Goal: Task Accomplishment & Management: Complete application form

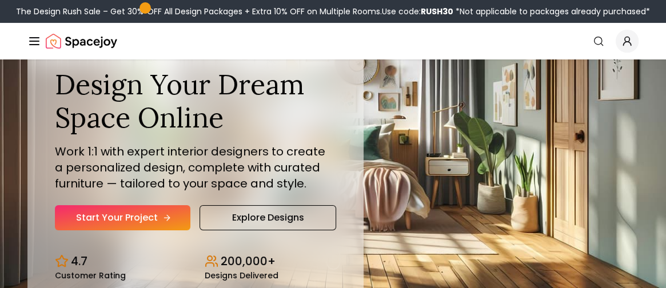
click at [146, 217] on link "Start Your Project" at bounding box center [123, 217] width 136 height 25
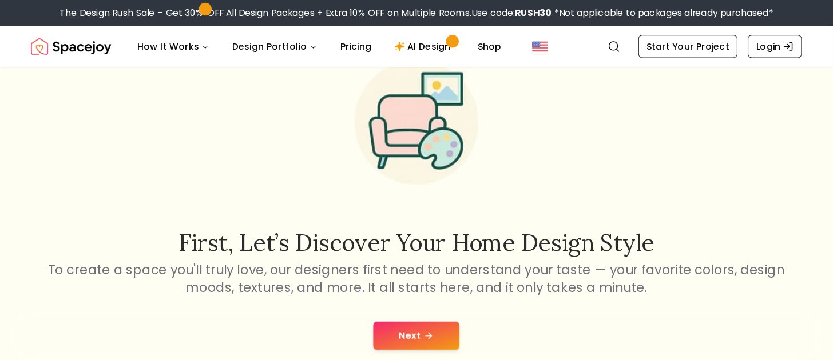
scroll to position [57, 0]
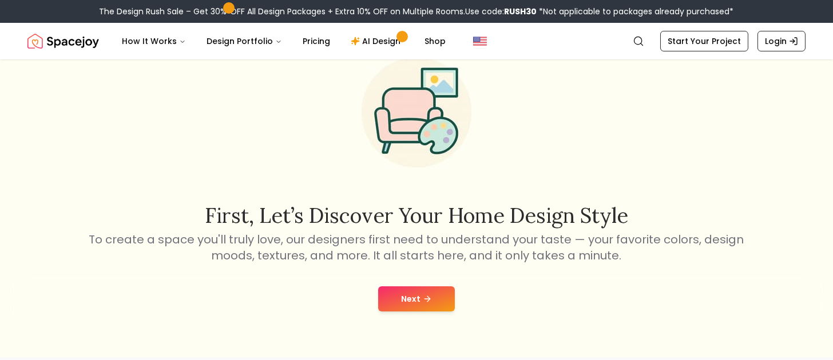
drag, startPoint x: 639, startPoint y: 1, endPoint x: 238, endPoint y: 314, distance: 509.3
click at [214, 288] on div "Next" at bounding box center [416, 298] width 814 height 43
click at [391, 288] on button "Next" at bounding box center [416, 299] width 77 height 25
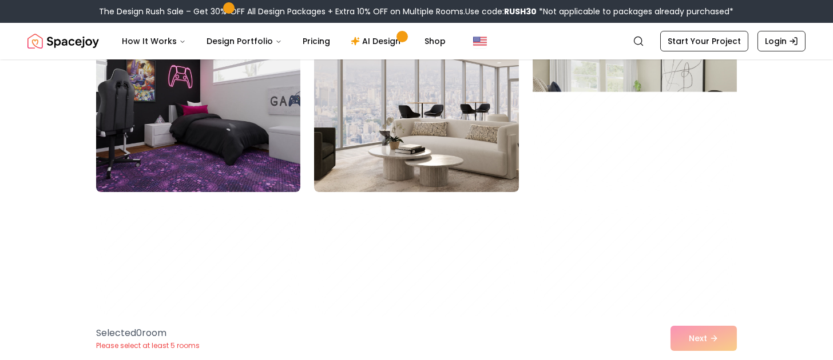
scroll to position [75, 0]
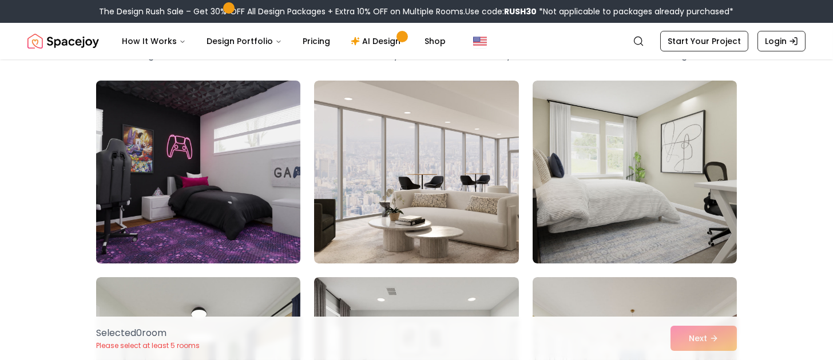
click at [158, 196] on img at bounding box center [198, 172] width 214 height 192
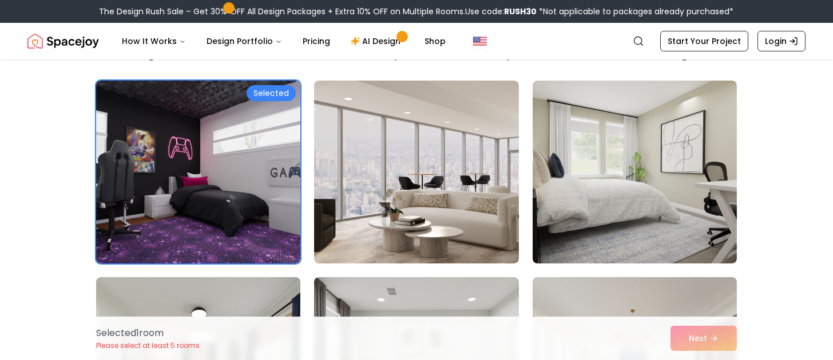
scroll to position [289, 0]
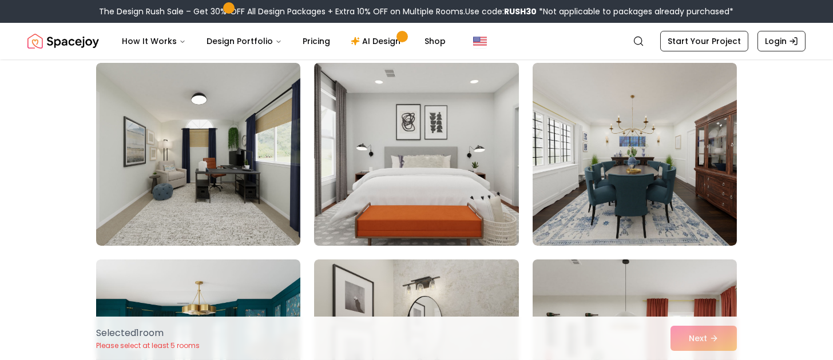
click at [416, 154] on img at bounding box center [416, 154] width 214 height 192
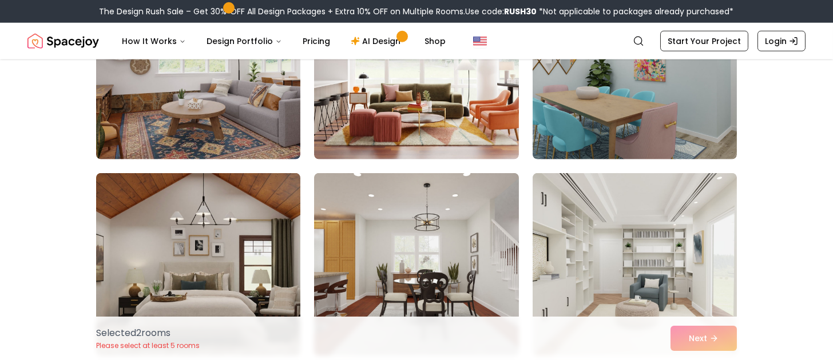
scroll to position [4579, 0]
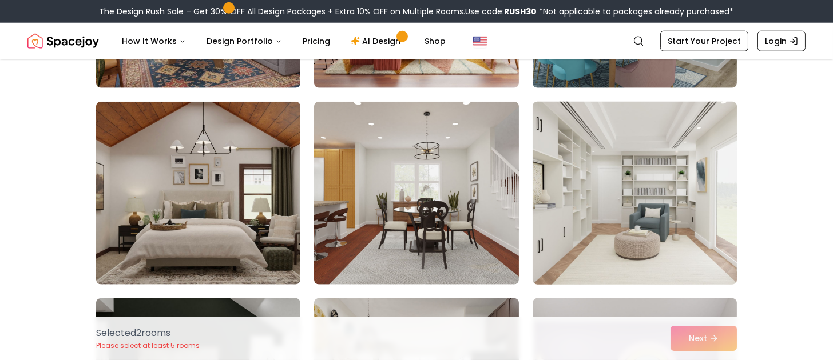
click at [666, 217] on img at bounding box center [634, 193] width 214 height 192
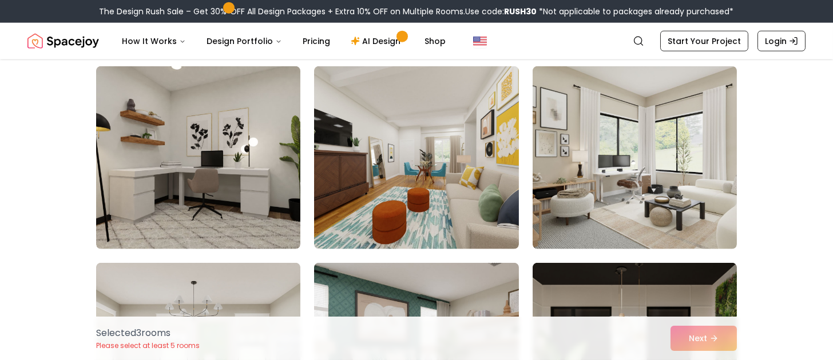
scroll to position [5151, 0]
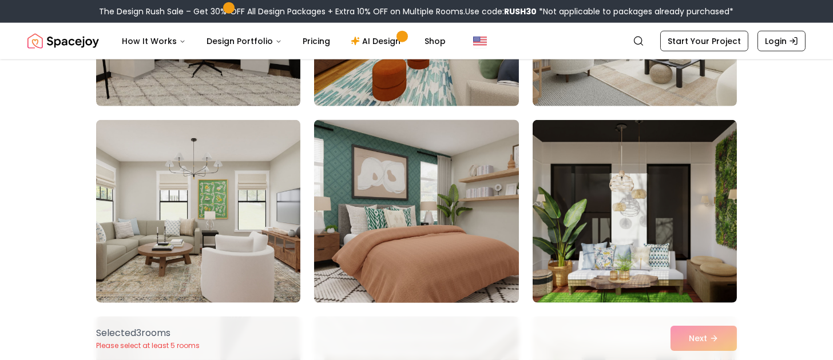
click at [403, 238] on img at bounding box center [416, 212] width 214 height 192
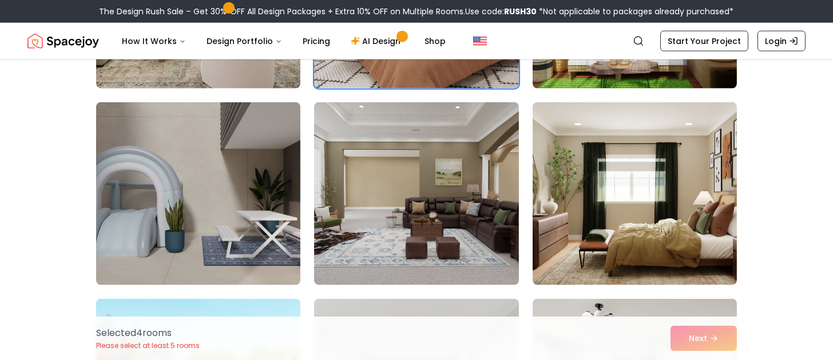
scroll to position [5580, 0]
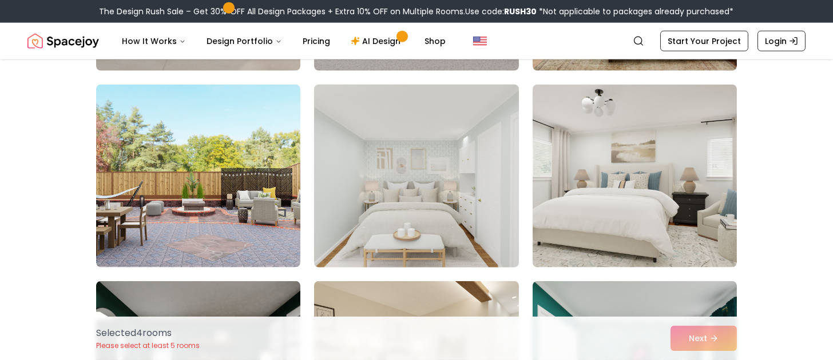
click at [458, 214] on img at bounding box center [416, 176] width 214 height 192
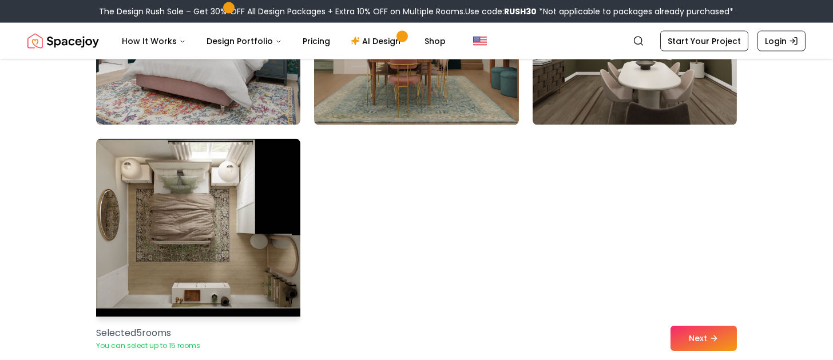
scroll to position [6581, 0]
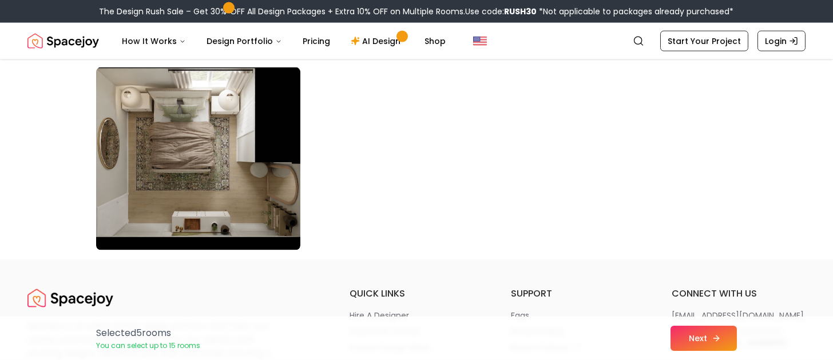
click at [666, 288] on button "Next" at bounding box center [703, 338] width 66 height 25
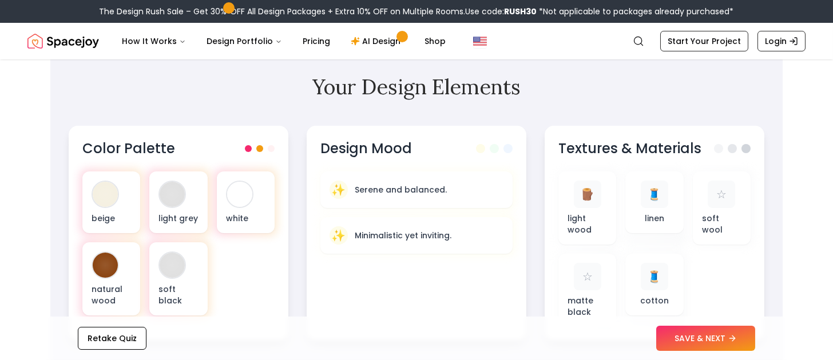
scroll to position [429, 0]
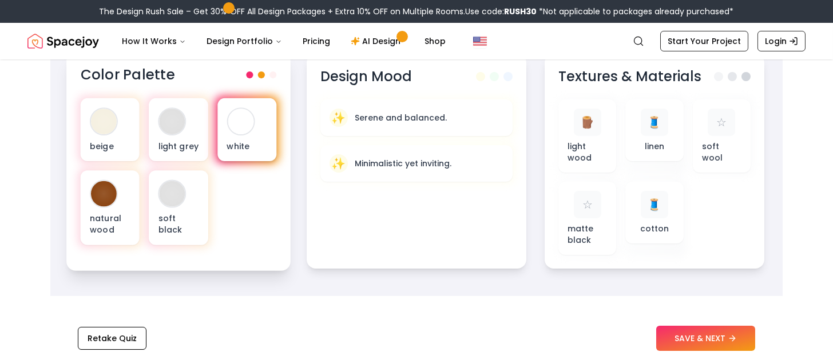
click at [238, 128] on div at bounding box center [241, 122] width 26 height 26
click at [241, 129] on div at bounding box center [241, 122] width 26 height 26
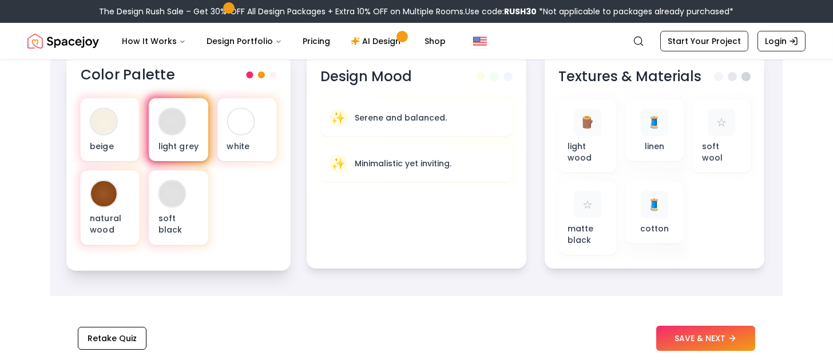
click at [176, 133] on div at bounding box center [173, 122] width 26 height 26
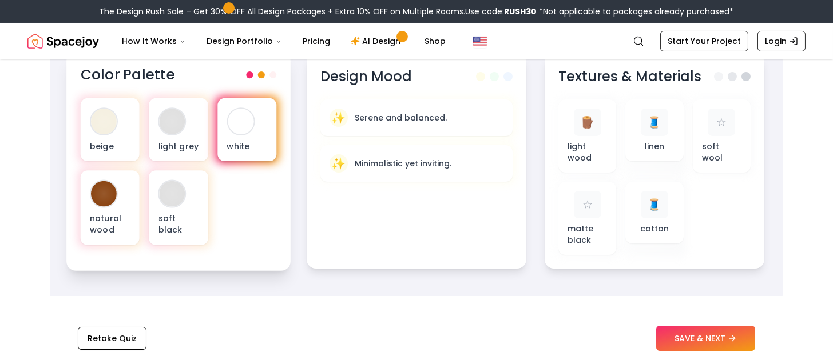
click at [264, 129] on div "white" at bounding box center [246, 129] width 59 height 63
click at [257, 140] on p "white" at bounding box center [246, 145] width 41 height 11
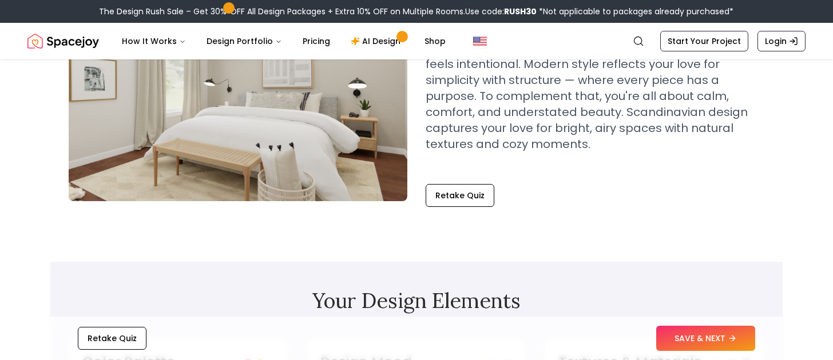
scroll to position [0, 0]
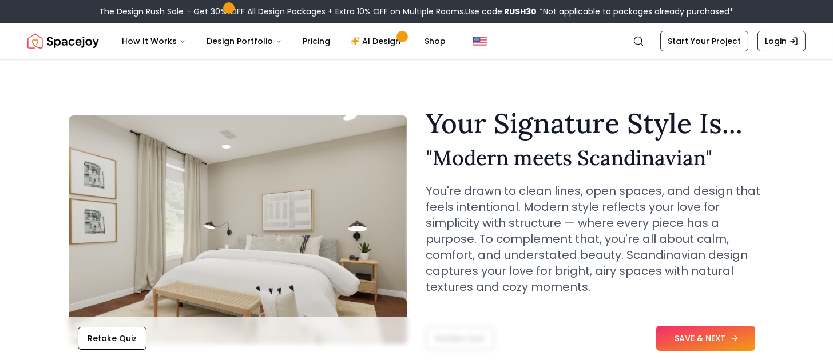
click at [714, 336] on button "SAVE & NEXT" at bounding box center [705, 338] width 99 height 25
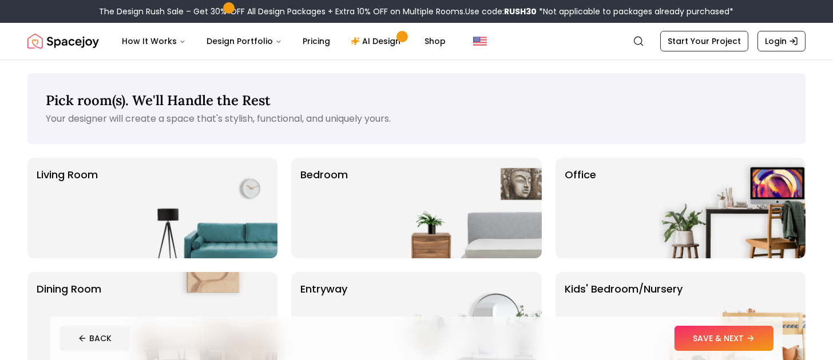
scroll to position [71, 0]
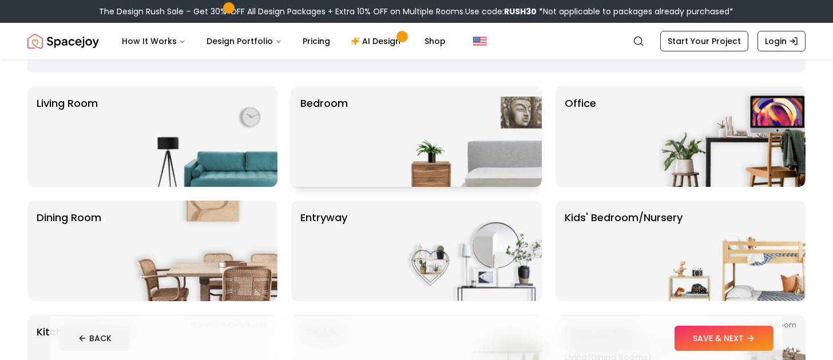
click at [383, 136] on div "Bedroom" at bounding box center [416, 136] width 250 height 101
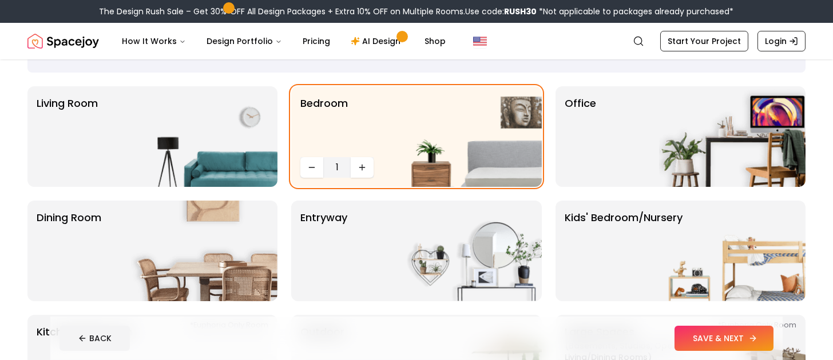
click at [744, 338] on button "SAVE & NEXT" at bounding box center [723, 338] width 99 height 25
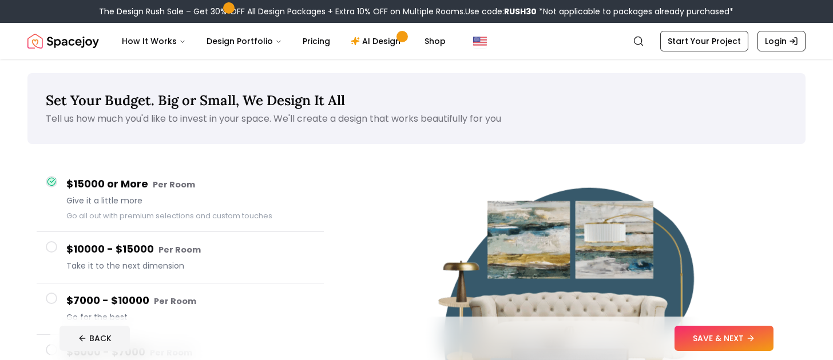
scroll to position [71, 0]
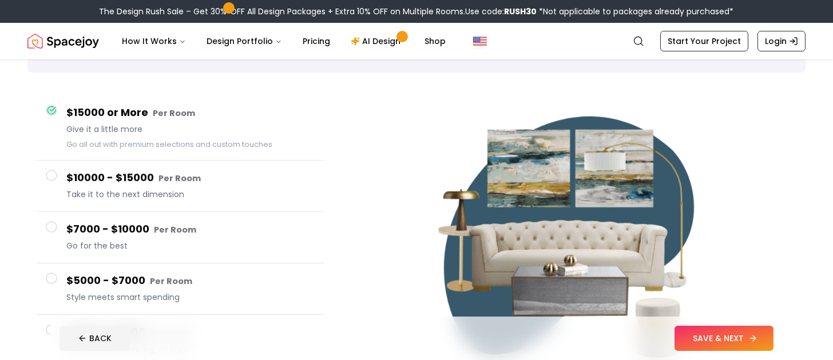
click at [697, 333] on button "SAVE & NEXT" at bounding box center [723, 338] width 99 height 25
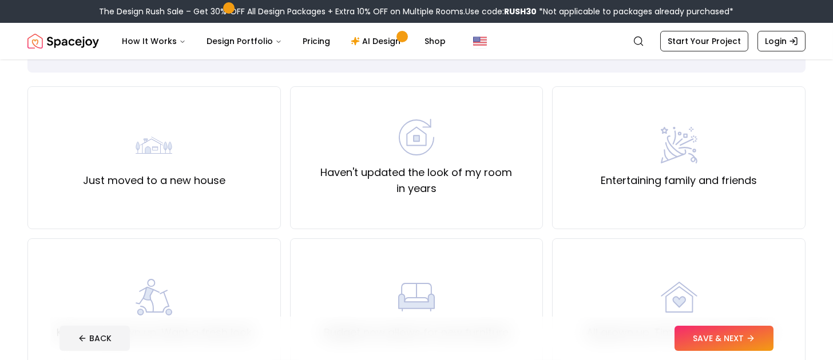
scroll to position [143, 0]
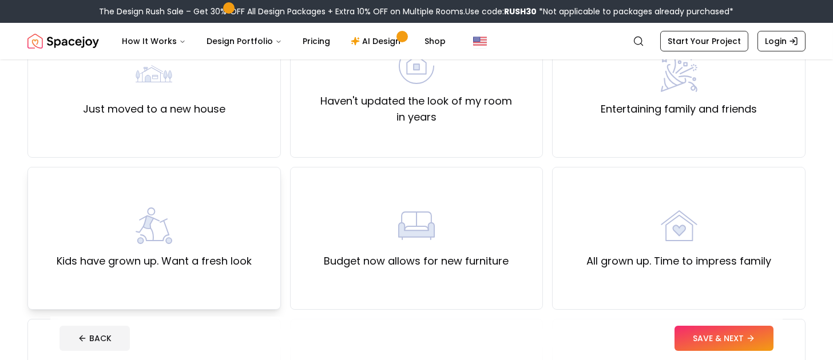
click at [203, 243] on div "Kids have grown up. Want a fresh look" at bounding box center [154, 239] width 195 height 62
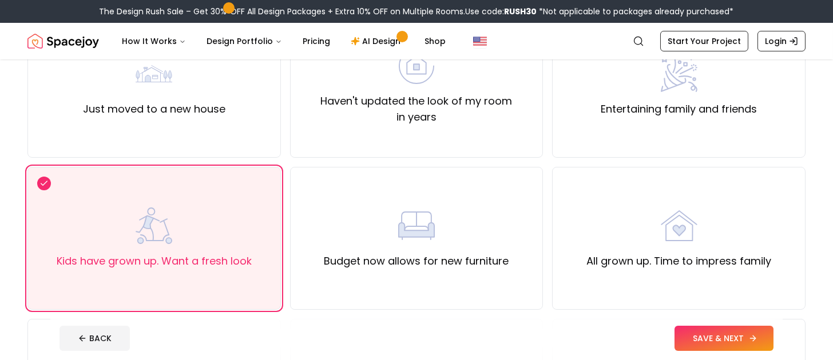
click at [709, 344] on button "SAVE & NEXT" at bounding box center [723, 338] width 99 height 25
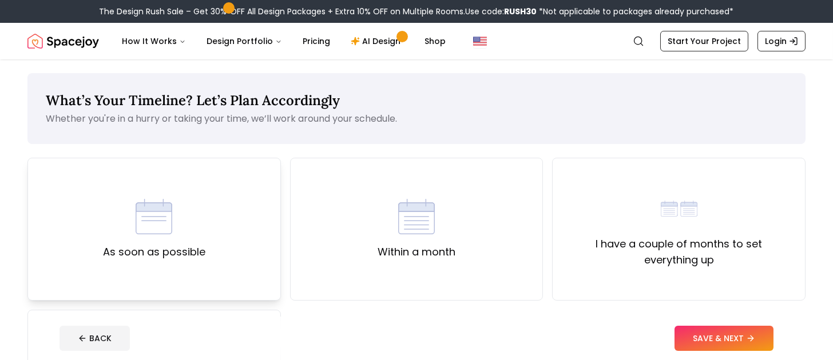
click at [216, 244] on div "As soon as possible" at bounding box center [153, 229] width 253 height 143
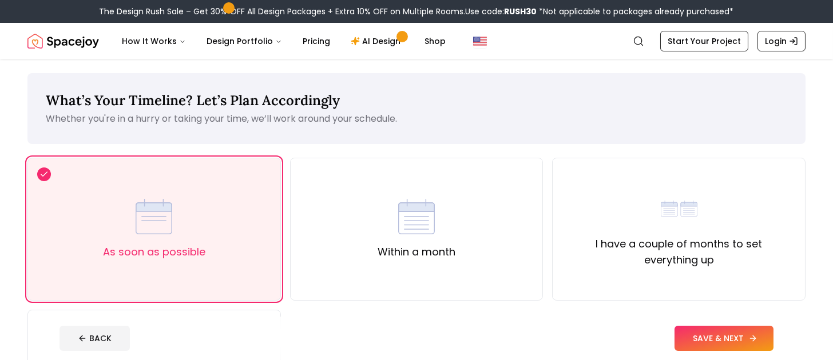
click at [699, 333] on button "SAVE & NEXT" at bounding box center [723, 338] width 99 height 25
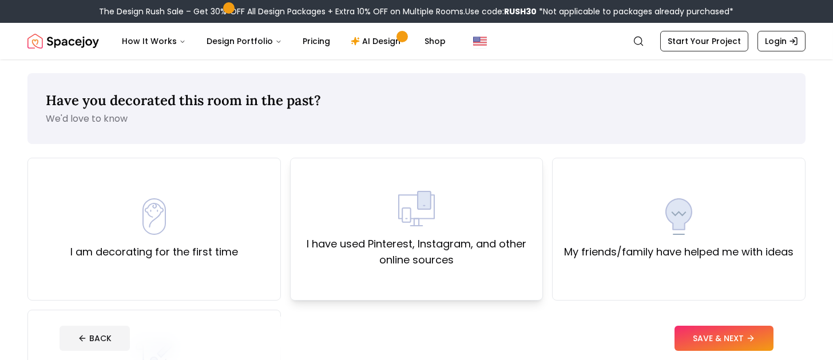
click at [393, 254] on label "I have used Pinterest, Instagram, and other online sources" at bounding box center [417, 252] width 234 height 32
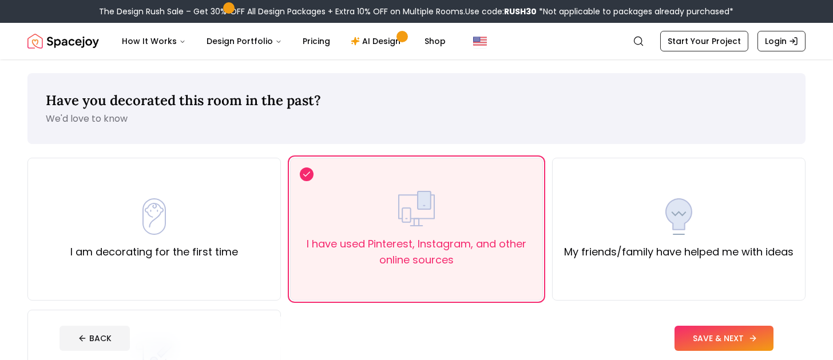
click at [703, 340] on button "SAVE & NEXT" at bounding box center [723, 338] width 99 height 25
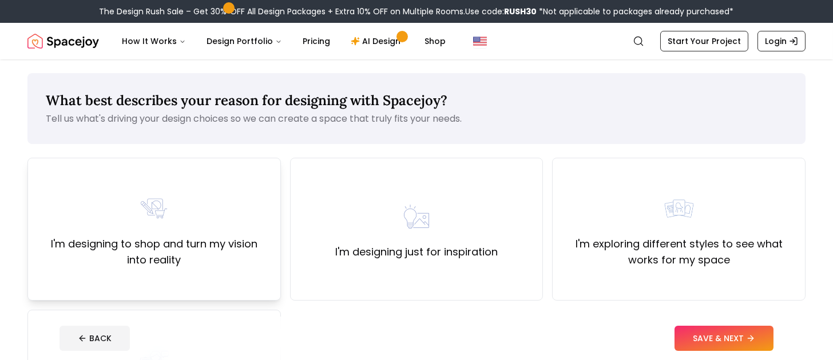
click at [207, 227] on div "I'm designing to shop and turn my vision into reality" at bounding box center [154, 229] width 234 height 78
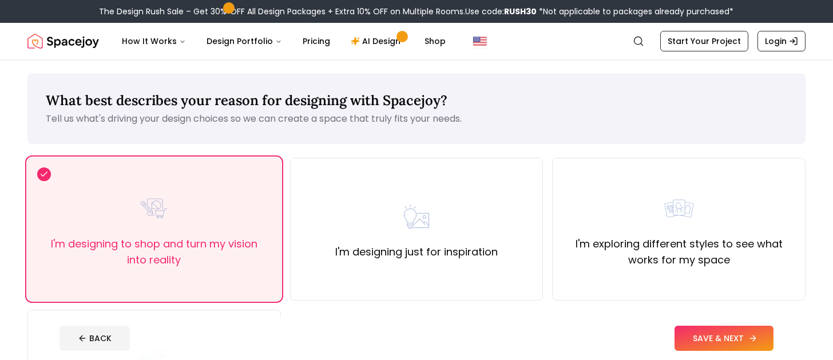
click at [711, 333] on button "SAVE & NEXT" at bounding box center [723, 338] width 99 height 25
